Goal: Task Accomplishment & Management: Use online tool/utility

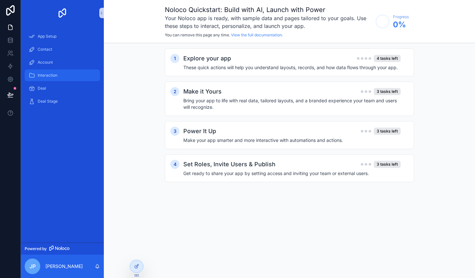
click at [50, 74] on span "Interaction" at bounding box center [48, 75] width 20 height 5
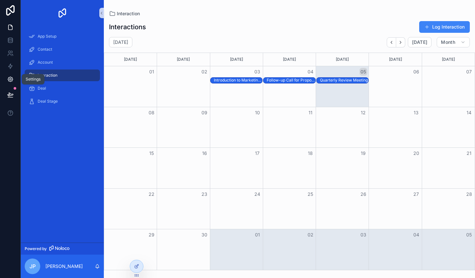
click at [10, 79] on icon at bounding box center [10, 79] width 6 height 6
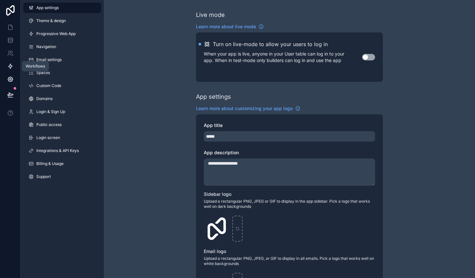
click at [13, 66] on icon at bounding box center [10, 66] width 6 height 6
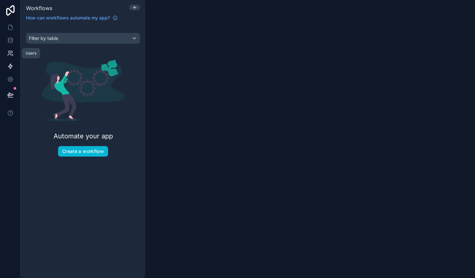
click at [10, 52] on icon at bounding box center [9, 52] width 2 height 2
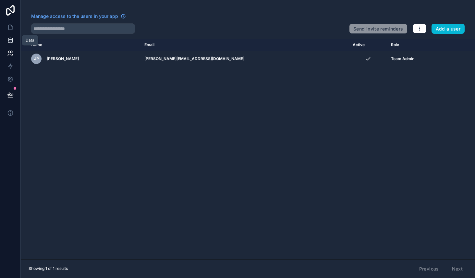
click at [10, 38] on icon at bounding box center [10, 39] width 4 height 2
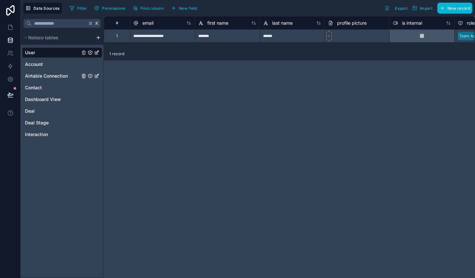
click at [64, 75] on span "Airtable Connection" at bounding box center [46, 76] width 43 height 6
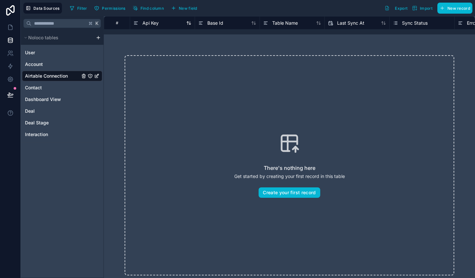
click at [169, 26] on div "Api Key" at bounding box center [162, 23] width 58 height 8
click at [226, 22] on div "Base Id" at bounding box center [227, 23] width 58 height 8
click at [199, 23] on icon at bounding box center [200, 23] width 5 height 8
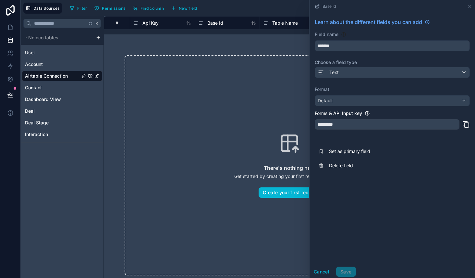
click at [202, 40] on div "There's nothing here Get started by creating your first record in this table Cr…" at bounding box center [289, 165] width 371 height 262
click at [116, 25] on div "#" at bounding box center [117, 22] width 16 height 5
click at [105, 43] on div "There's nothing here Get started by creating your first record in this table Cr…" at bounding box center [289, 165] width 371 height 262
click at [469, 9] on icon at bounding box center [469, 6] width 5 height 5
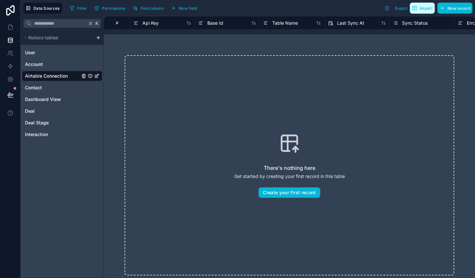
click at [428, 8] on span "Import" at bounding box center [426, 8] width 13 height 5
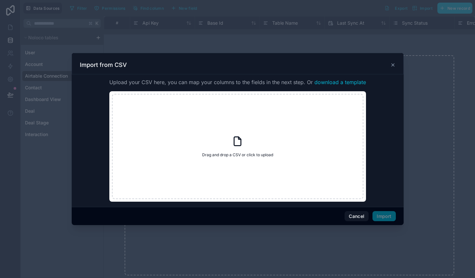
click at [392, 66] on icon at bounding box center [392, 64] width 5 height 5
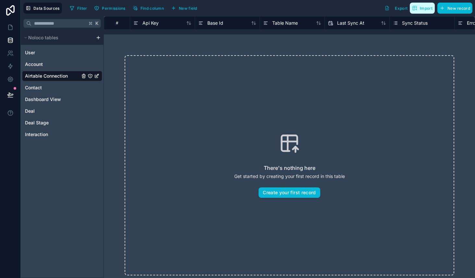
click at [422, 9] on span "Import" at bounding box center [426, 8] width 13 height 5
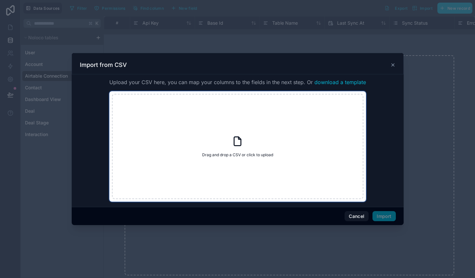
click at [255, 155] on span "Drag and drop a CSV or click to upload" at bounding box center [237, 154] width 71 height 5
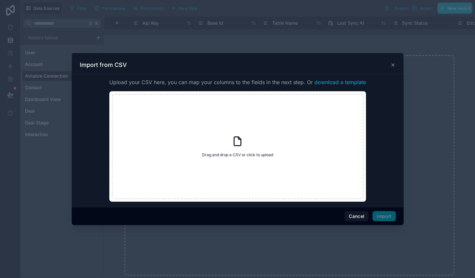
click at [394, 67] on icon at bounding box center [392, 64] width 5 height 5
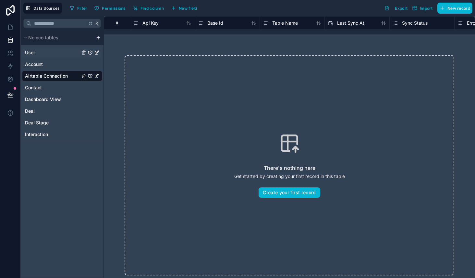
click at [53, 53] on link "User" at bounding box center [52, 52] width 55 height 6
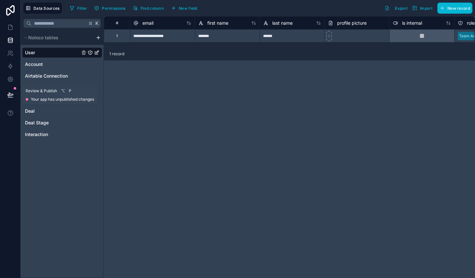
click at [11, 96] on icon at bounding box center [10, 95] width 6 height 6
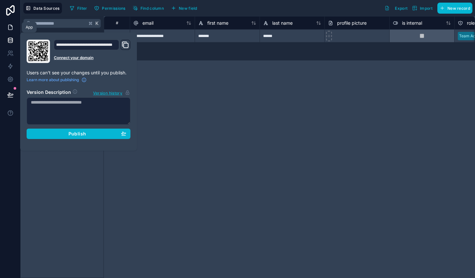
click at [9, 29] on icon at bounding box center [10, 27] width 6 height 6
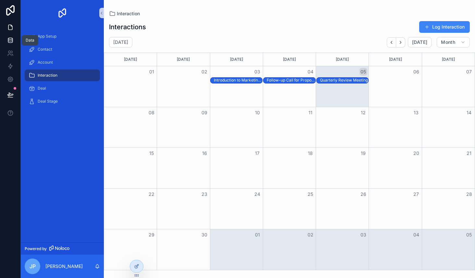
click at [10, 41] on icon at bounding box center [10, 40] width 6 height 6
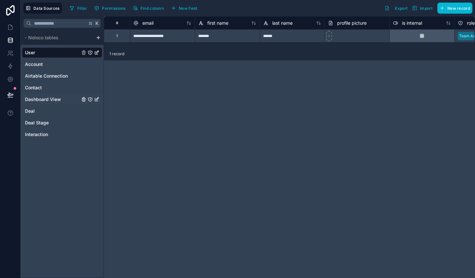
click at [63, 95] on div "Dashboard View" at bounding box center [62, 99] width 80 height 10
click at [54, 102] on span "Dashboard View" at bounding box center [43, 99] width 36 height 6
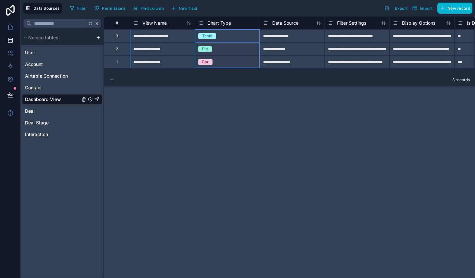
click at [228, 24] on span "Chart Type" at bounding box center [219, 23] width 24 height 6
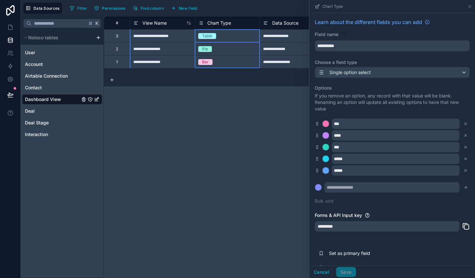
click at [221, 129] on div "**********" at bounding box center [289, 147] width 371 height 262
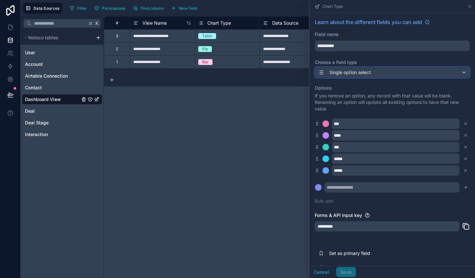
click at [462, 72] on div "Single option select" at bounding box center [392, 72] width 154 height 10
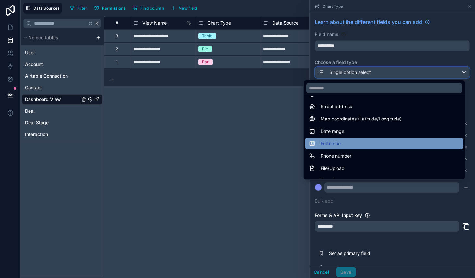
scroll to position [188, 0]
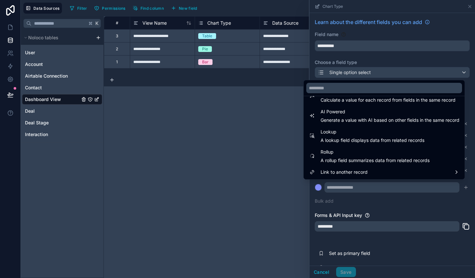
click at [224, 168] on div "**********" at bounding box center [289, 147] width 371 height 262
click at [284, 104] on div "**********" at bounding box center [289, 147] width 371 height 262
click at [242, 87] on div "**********" at bounding box center [289, 147] width 371 height 262
click at [468, 8] on div at bounding box center [393, 139] width 166 height 278
